Goal: Find specific page/section: Find specific page/section

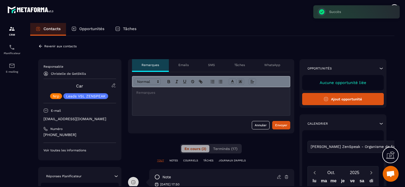
click at [48, 46] on p "Revenir aux contacts" at bounding box center [60, 46] width 32 height 4
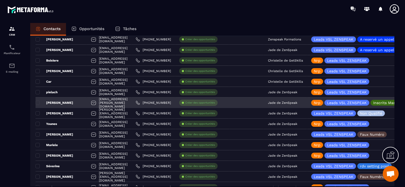
scroll to position [768, 0]
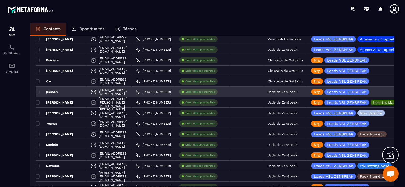
click at [297, 92] on p "Jade de ZenSpeak" at bounding box center [282, 92] width 29 height 4
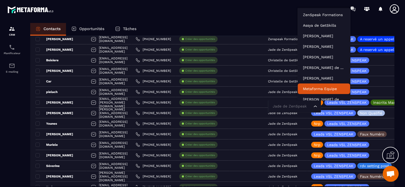
scroll to position [4, 0]
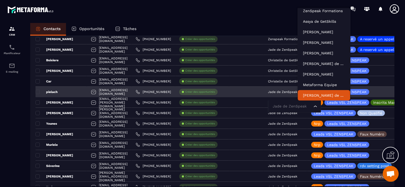
click at [308, 106] on input "Search for option" at bounding box center [291, 107] width 41 height 6
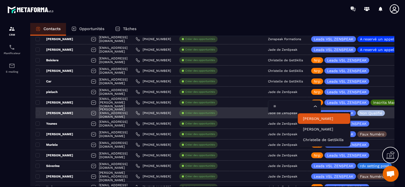
type input "***"
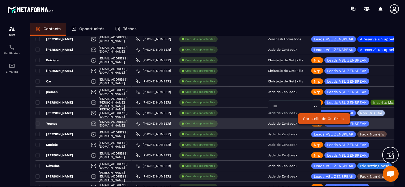
click at [309, 119] on p "Christelle de GetSkills" at bounding box center [324, 118] width 42 height 5
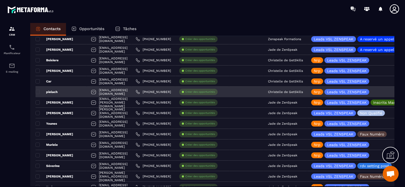
click at [81, 92] on div "pielach" at bounding box center [60, 92] width 51 height 11
